Goal: Find specific page/section: Find specific page/section

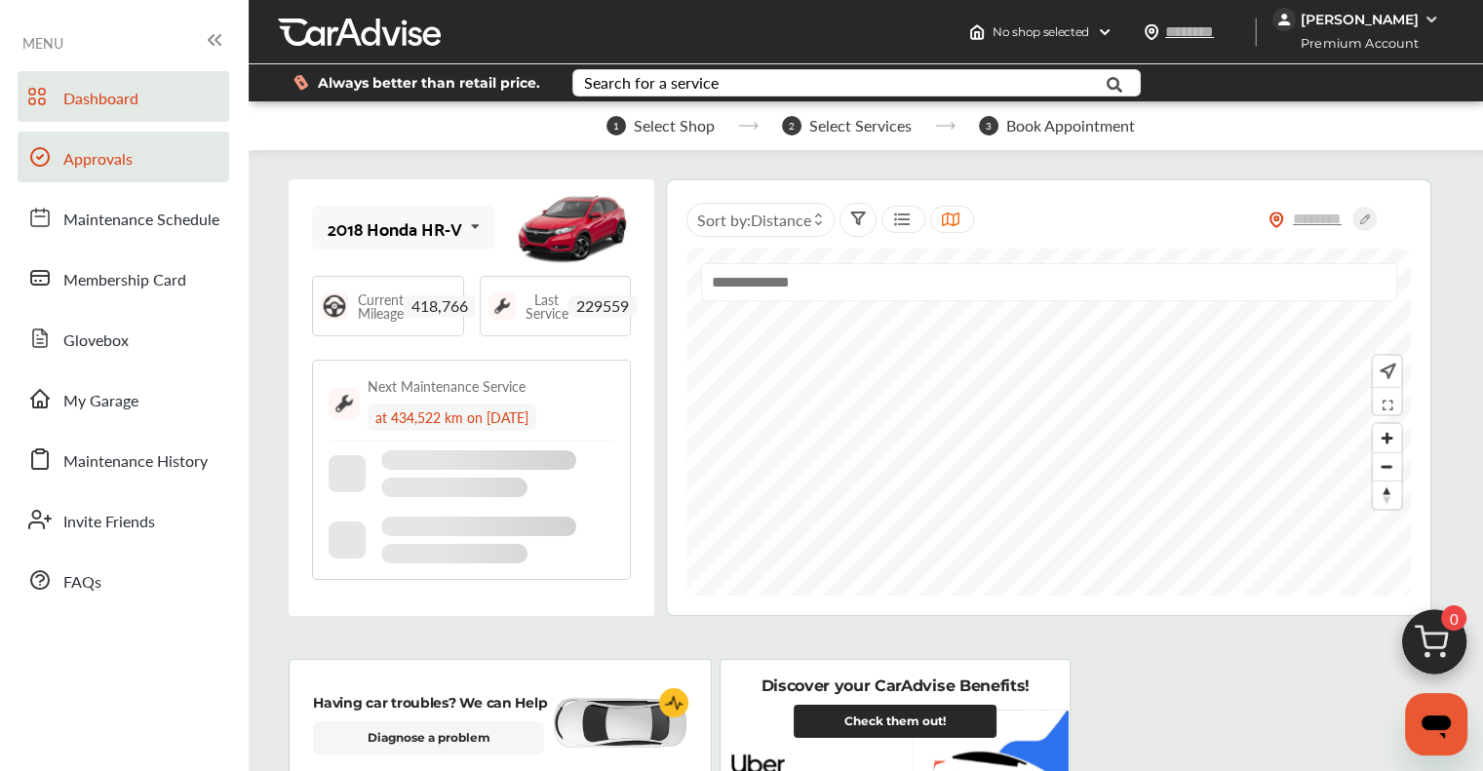
click at [89, 152] on span "Approvals" at bounding box center [97, 159] width 69 height 25
